Goal: Task Accomplishment & Management: Complete application form

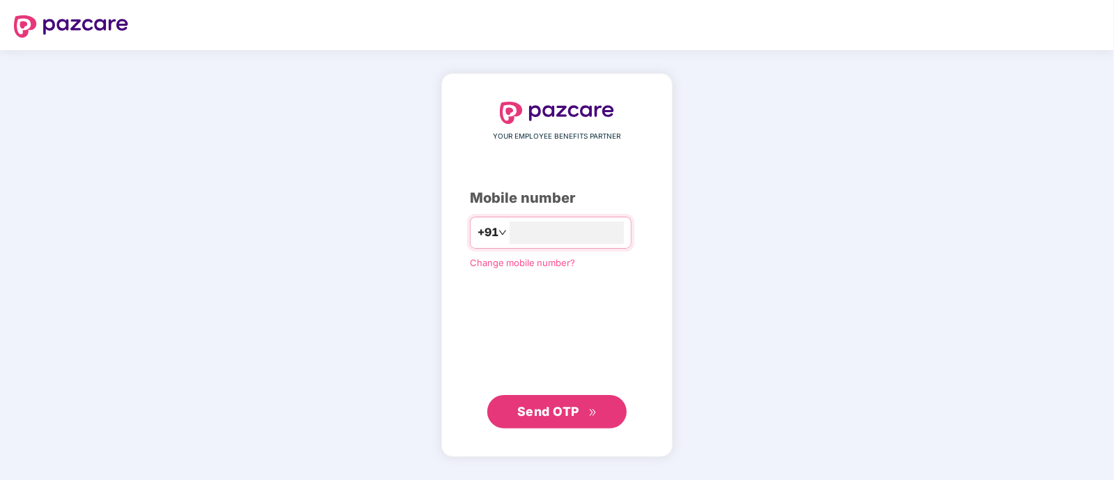
type input "**********"
click at [551, 409] on span "Send OTP" at bounding box center [548, 410] width 62 height 15
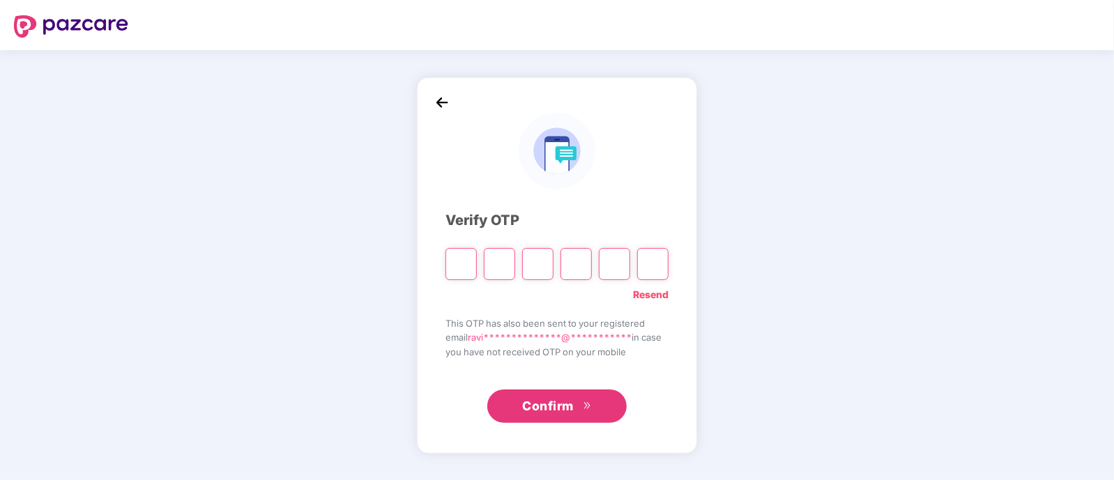
paste input "*"
type input "*"
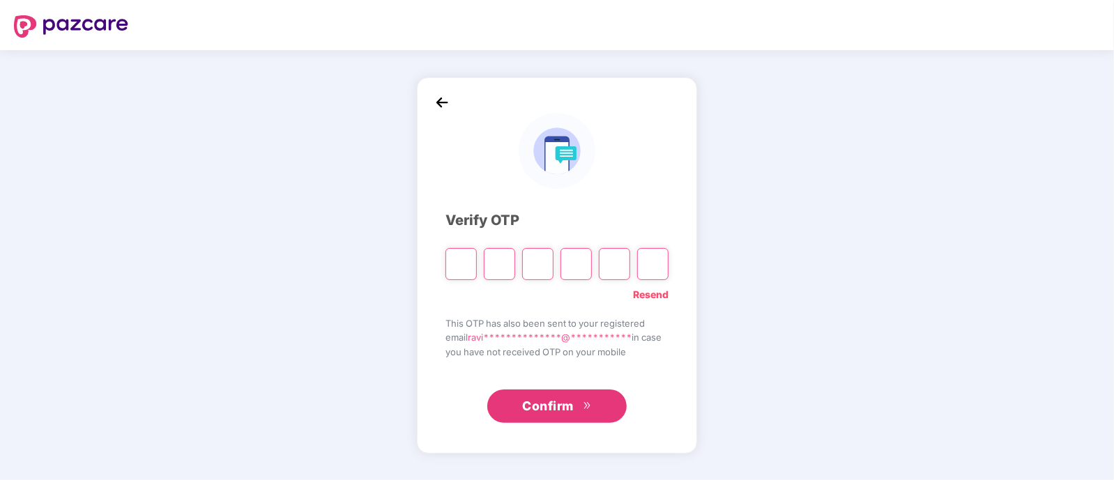
type input "*"
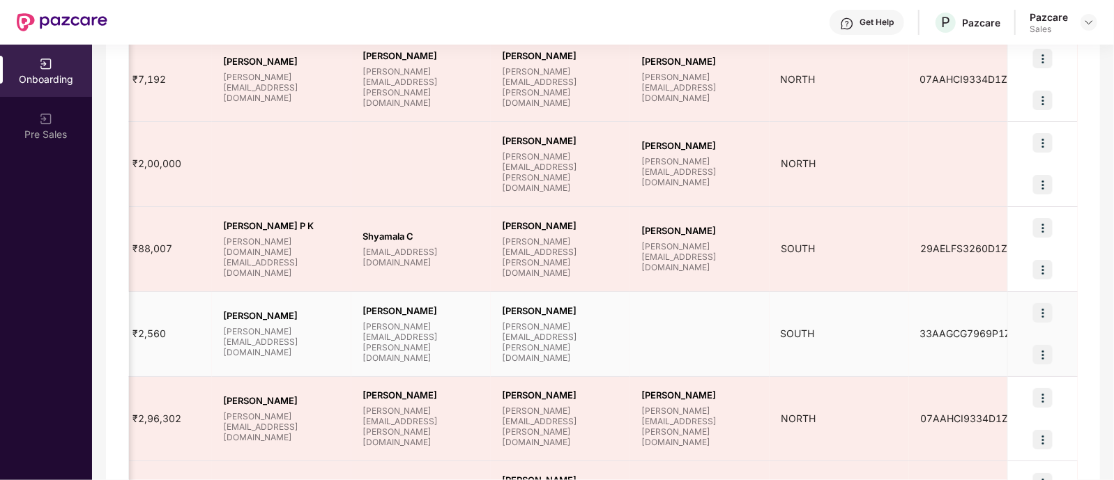
scroll to position [0, 1089]
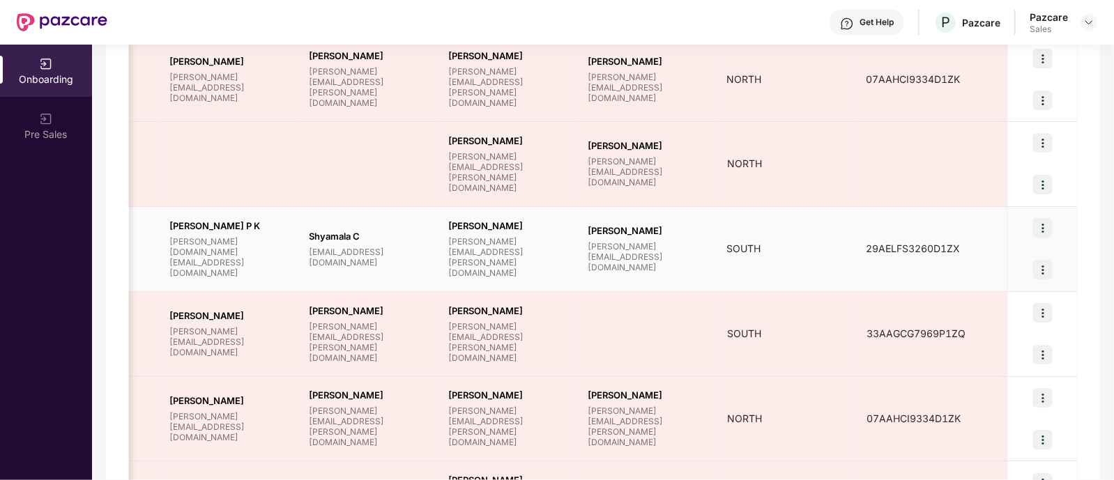
click at [1042, 272] on img at bounding box center [1043, 270] width 20 height 20
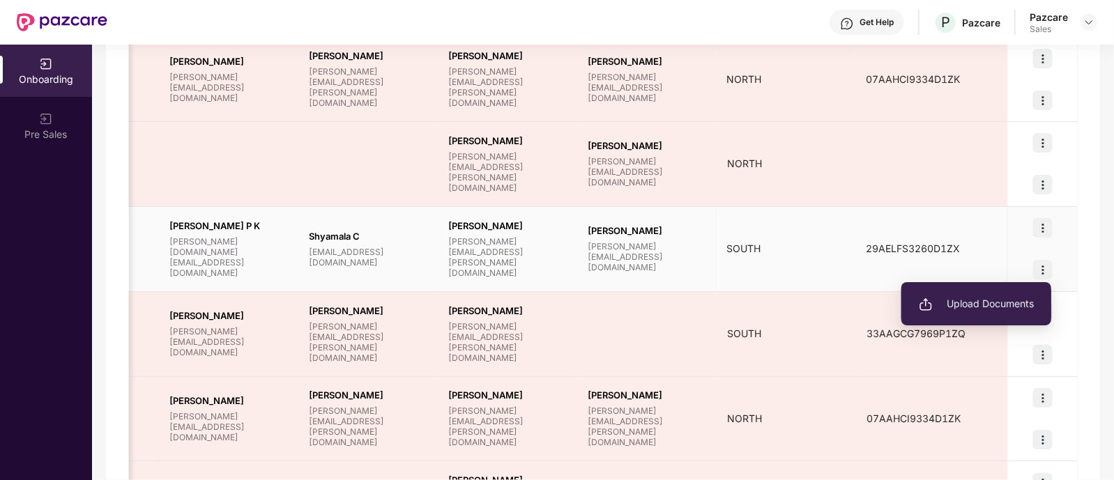
click at [981, 307] on span "Upload Documents" at bounding box center [975, 303] width 115 height 15
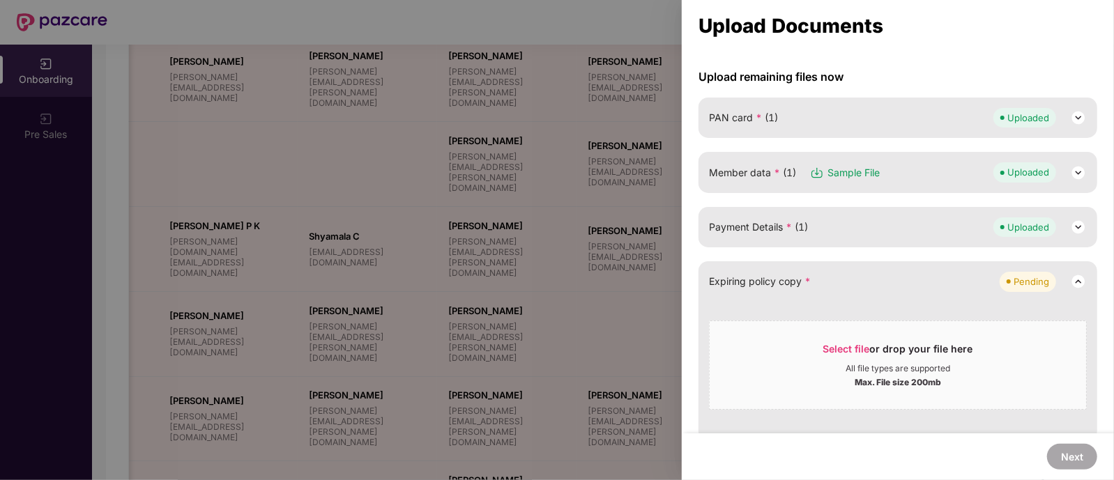
scroll to position [129, 0]
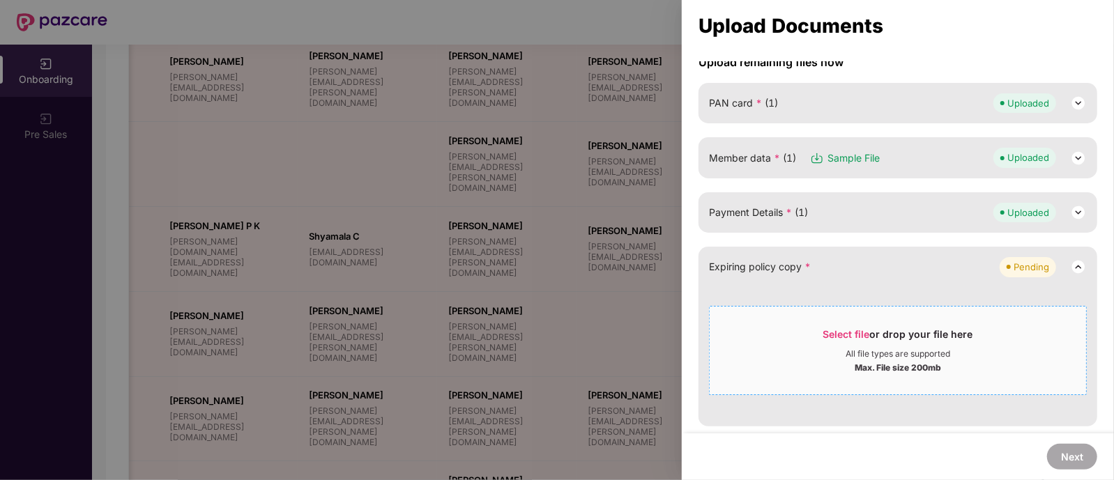
click at [904, 351] on div "All file types are supported" at bounding box center [897, 353] width 105 height 11
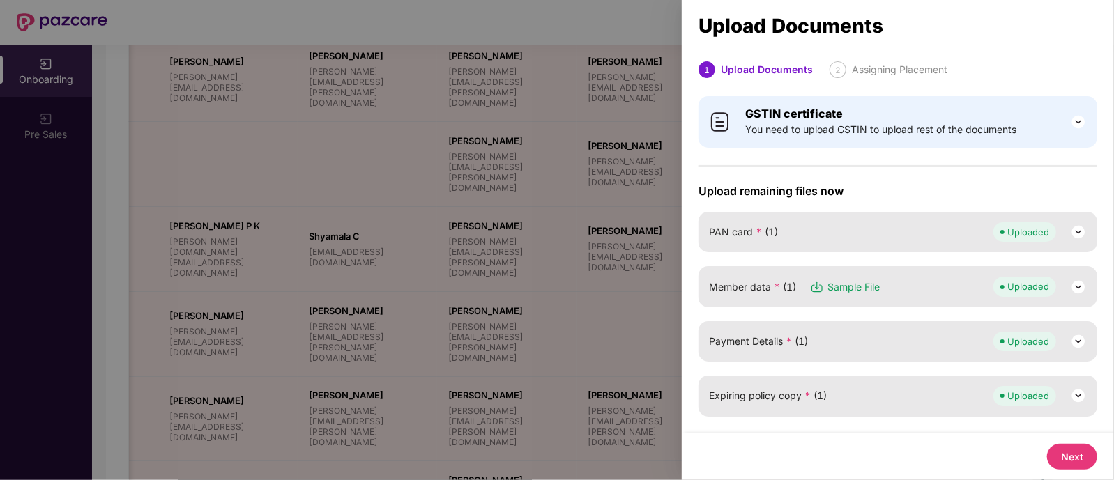
click at [1065, 454] on button "Next" at bounding box center [1072, 457] width 50 height 26
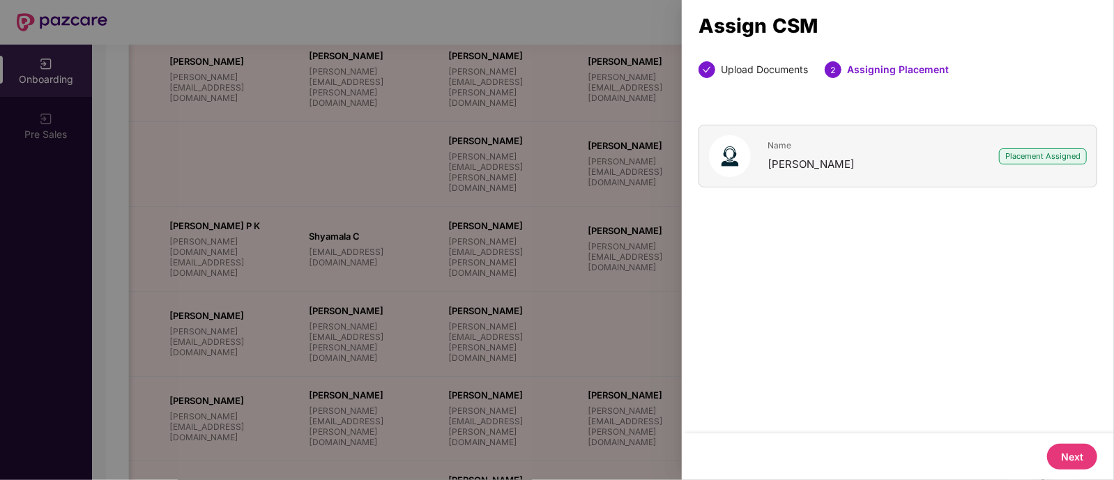
click at [1065, 454] on button "Next" at bounding box center [1072, 457] width 50 height 26
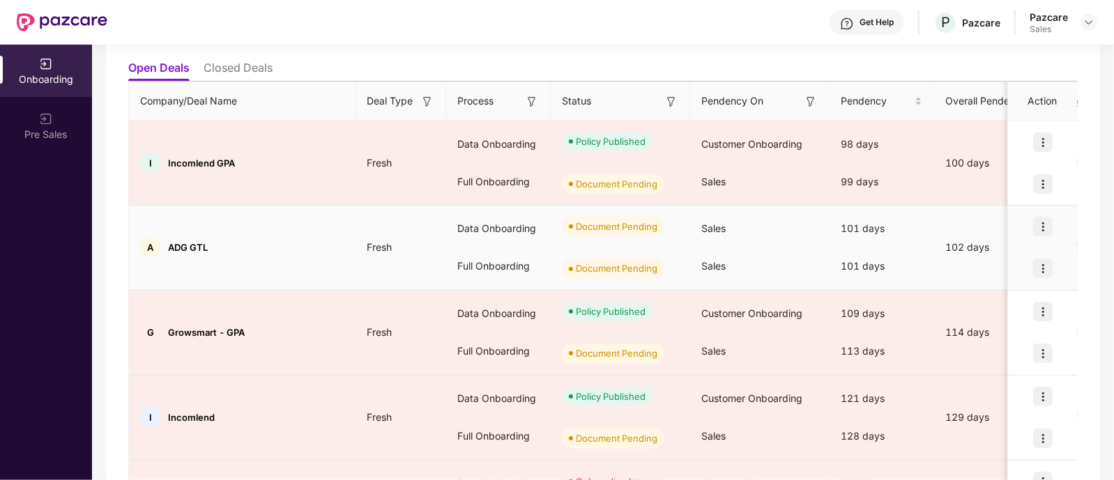
scroll to position [146, 0]
click at [1042, 266] on img at bounding box center [1043, 269] width 20 height 20
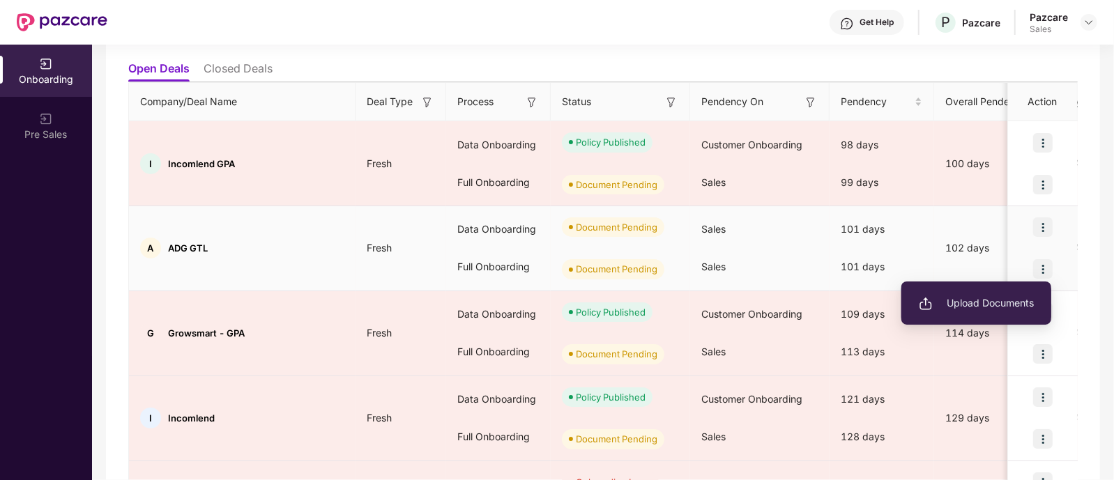
click at [980, 307] on span "Upload Documents" at bounding box center [975, 302] width 115 height 15
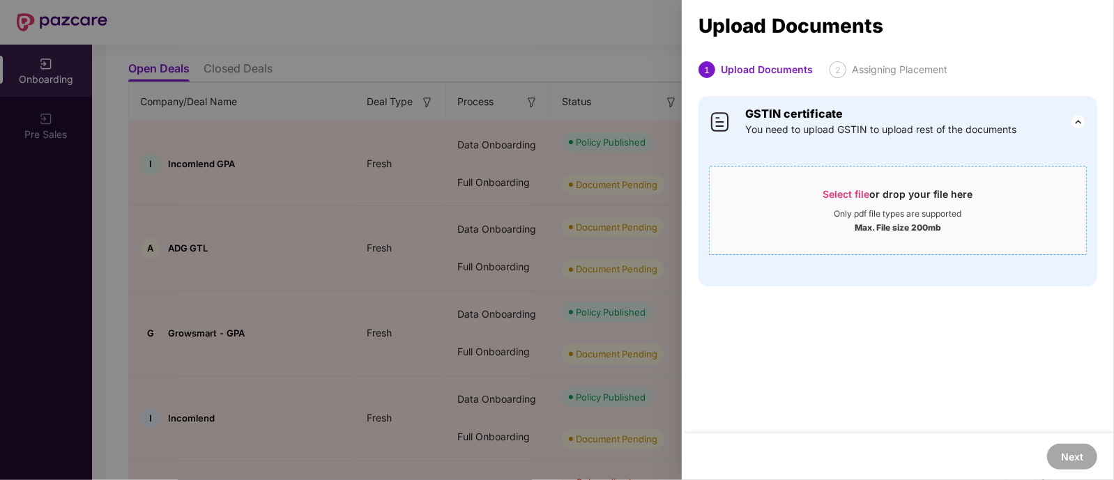
click at [878, 197] on div "Select file or drop your file here" at bounding box center [898, 197] width 150 height 21
click at [603, 43] on div at bounding box center [557, 240] width 1114 height 480
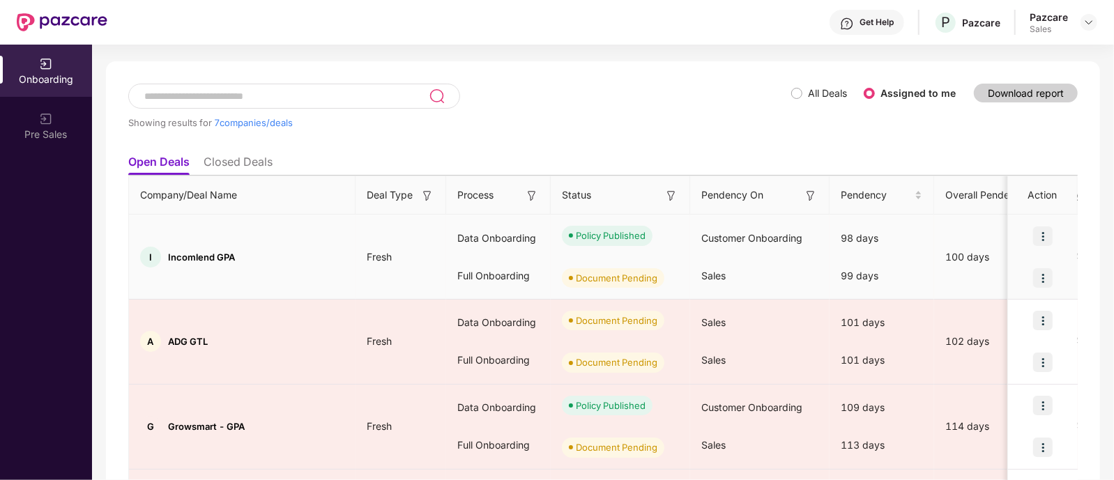
scroll to position [55, 0]
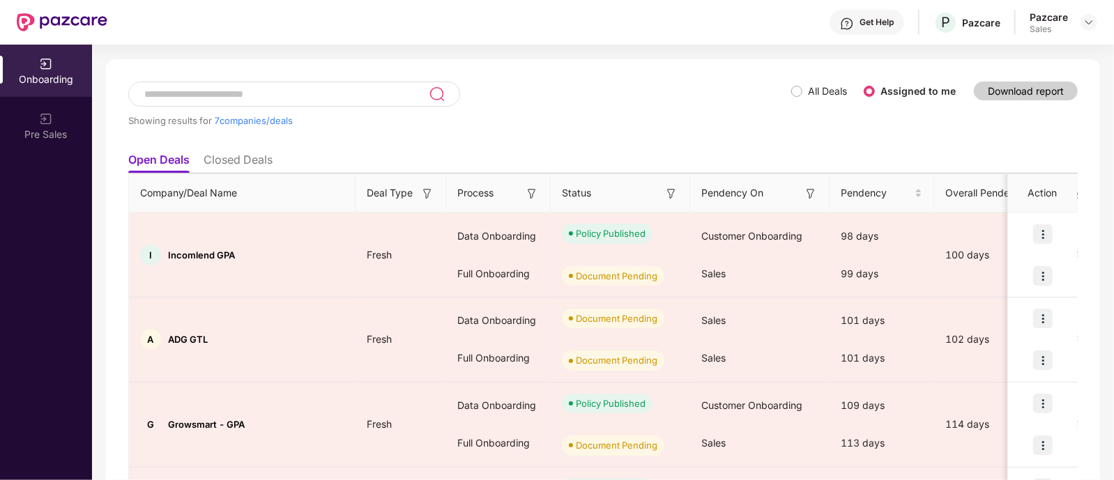
click at [240, 160] on li "Closed Deals" at bounding box center [237, 163] width 69 height 20
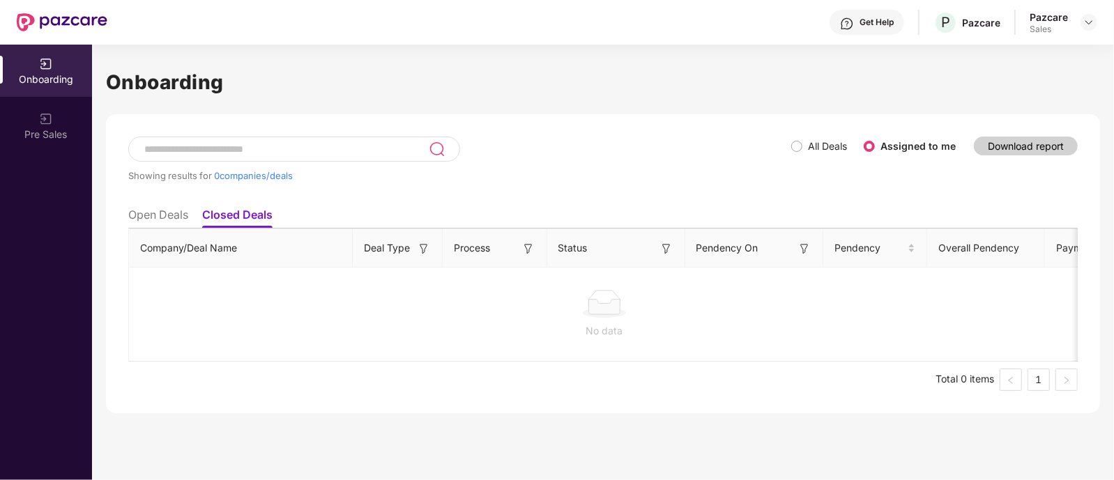
click at [154, 211] on li "Open Deals" at bounding box center [158, 218] width 60 height 20
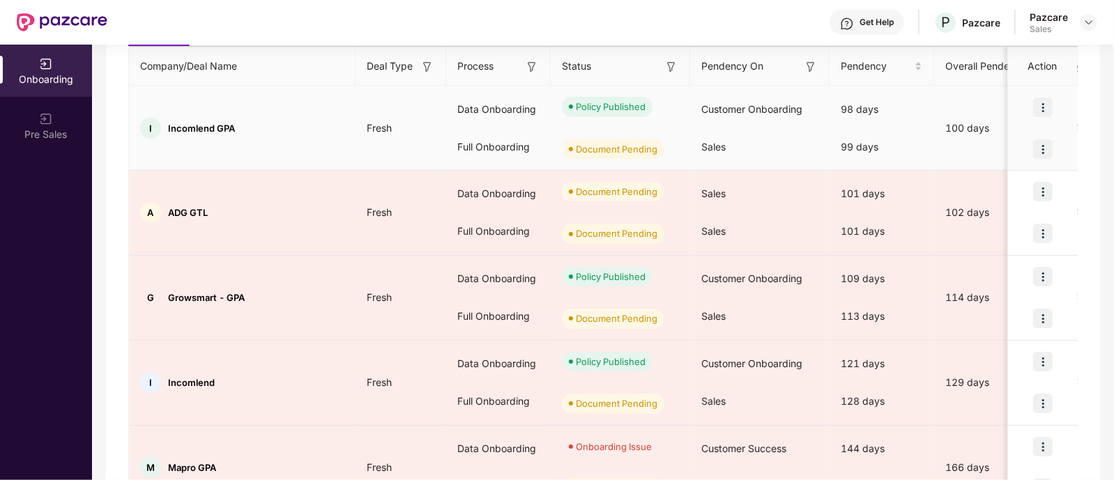
scroll to position [181, 0]
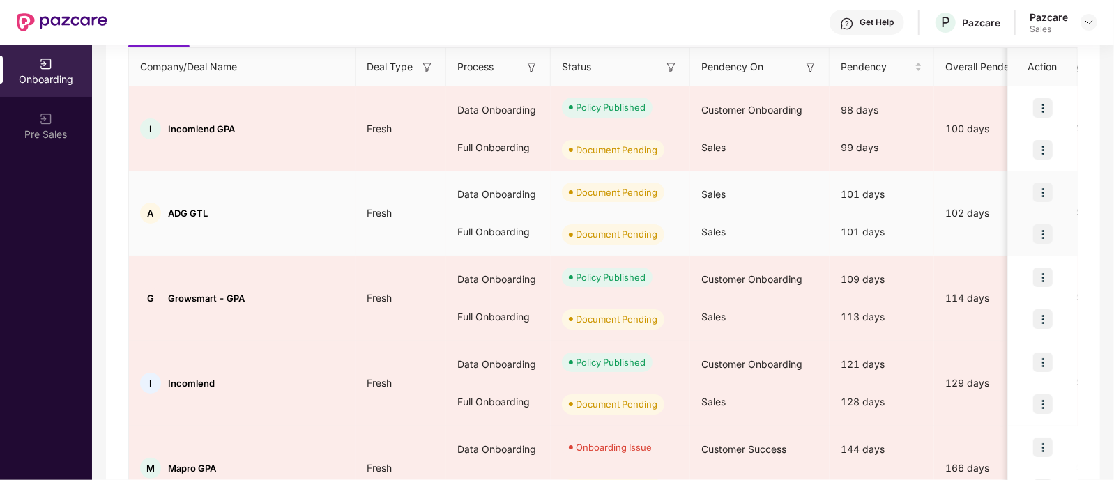
click at [208, 214] on div "A ADG GTL" at bounding box center [242, 213] width 226 height 21
drag, startPoint x: 208, startPoint y: 214, endPoint x: 157, endPoint y: 215, distance: 50.9
click at [157, 215] on div "A ADG GTL" at bounding box center [242, 213] width 226 height 21
copy div "ADG GTL"
click at [1040, 228] on img at bounding box center [1043, 234] width 20 height 20
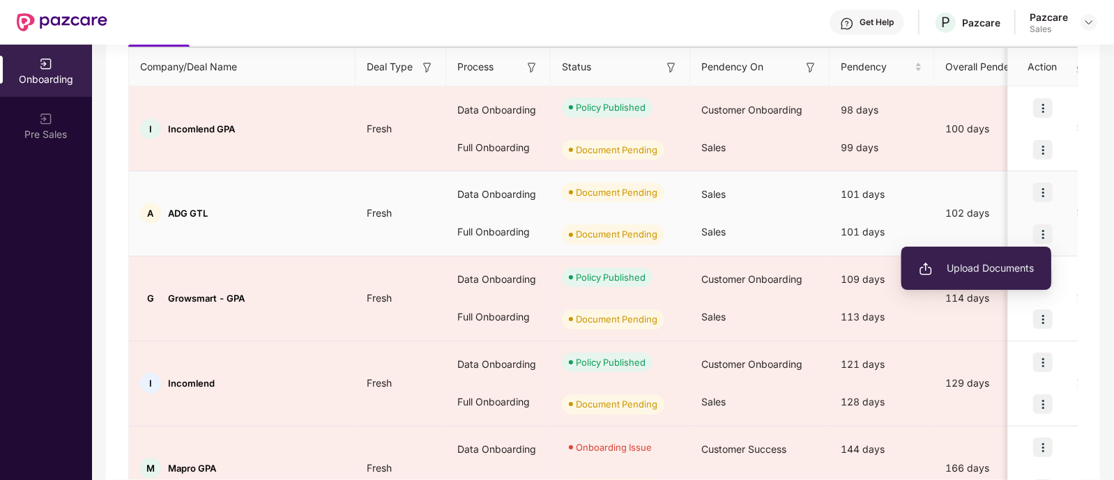
click at [972, 270] on span "Upload Documents" at bounding box center [975, 268] width 115 height 15
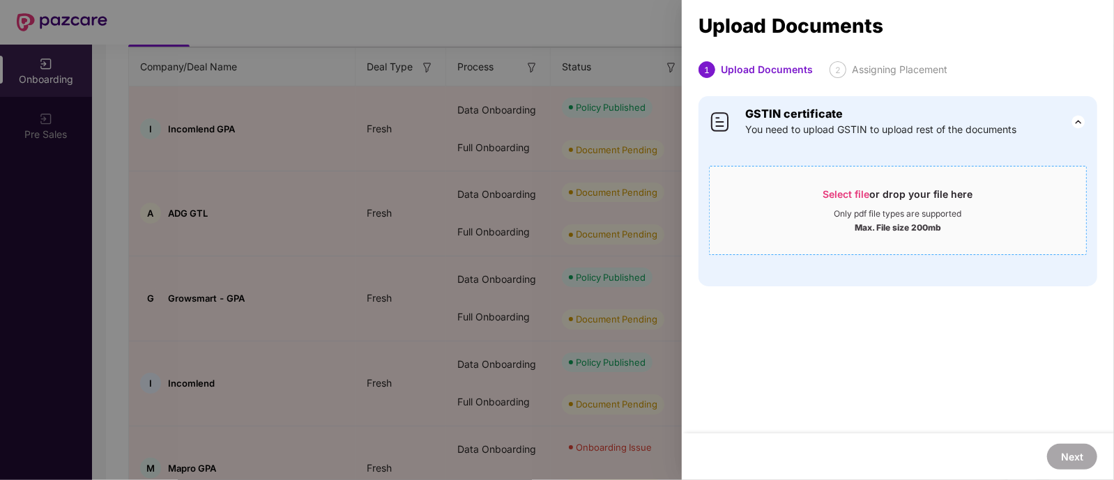
click at [887, 204] on div "Select file or drop your file here" at bounding box center [898, 197] width 150 height 21
click at [858, 180] on span "Select file or drop your file here Only pdf file types are supported Max. File …" at bounding box center [897, 210] width 376 height 67
click at [884, 211] on div "Only pdf file types are supported" at bounding box center [898, 213] width 128 height 11
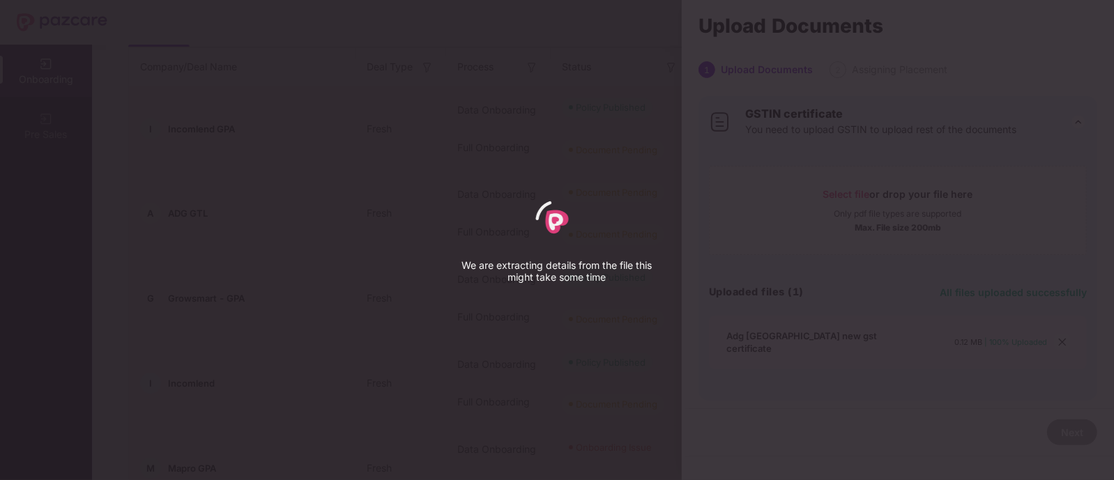
select select "*****"
select select "******"
select select "**********"
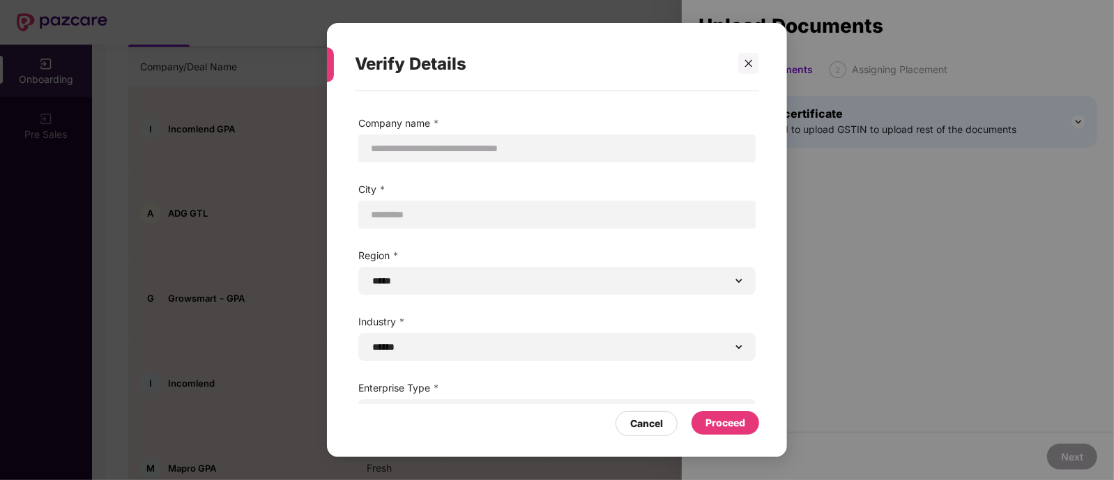
scroll to position [26, 0]
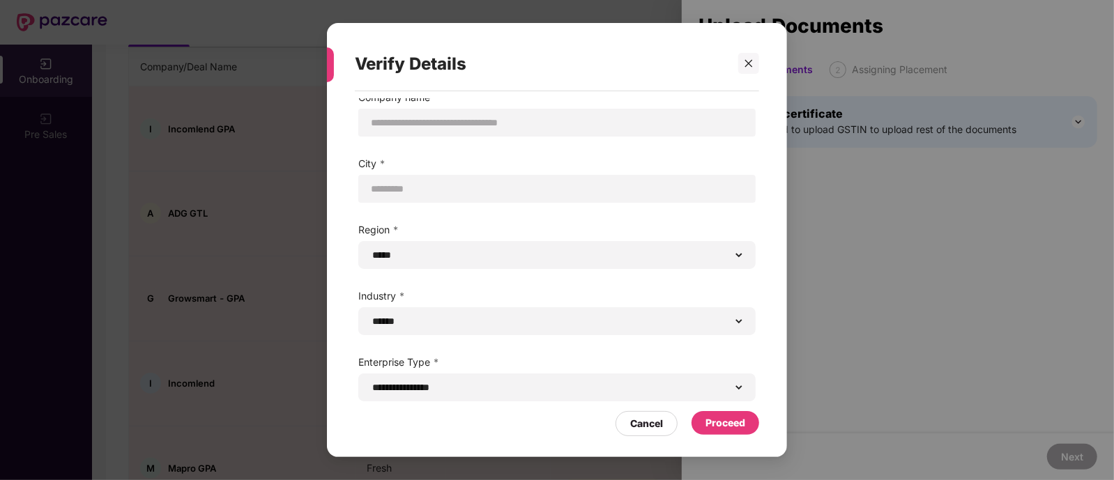
click at [727, 423] on div "Proceed" at bounding box center [725, 422] width 40 height 15
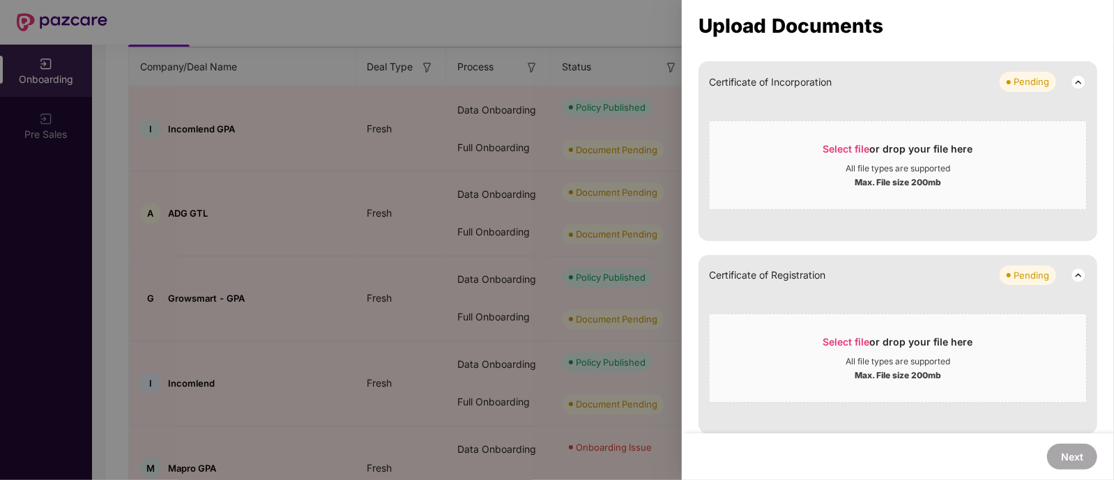
scroll to position [0, 0]
